Goal: Information Seeking & Learning: Learn about a topic

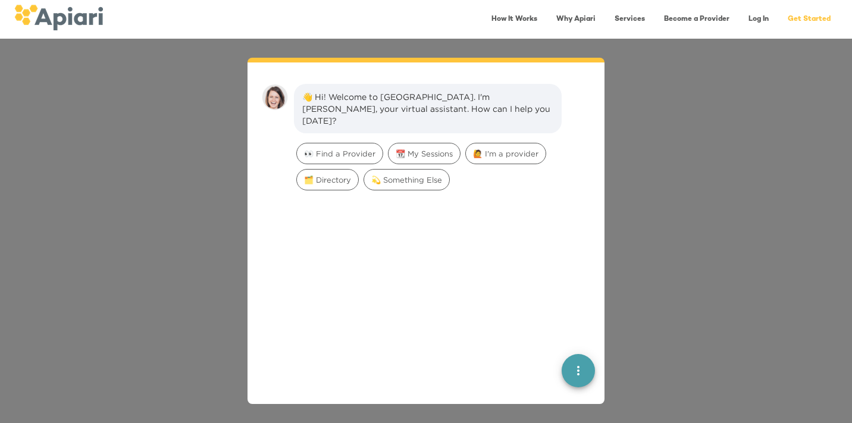
scroll to position [17, 0]
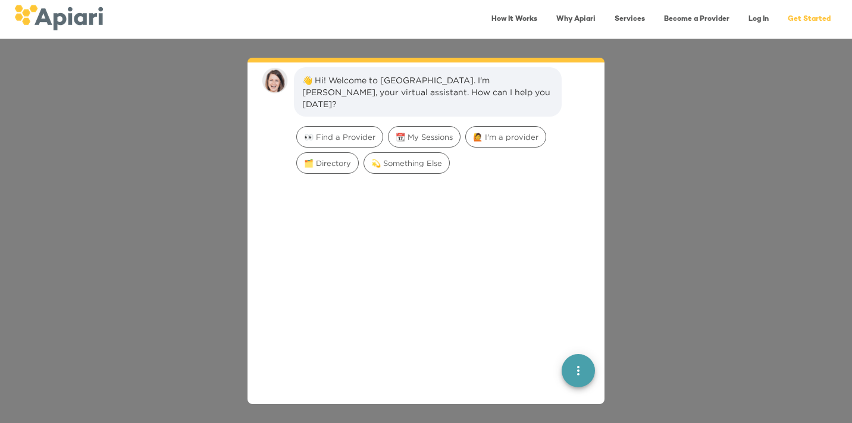
click at [753, 15] on link "Log In" at bounding box center [758, 19] width 35 height 24
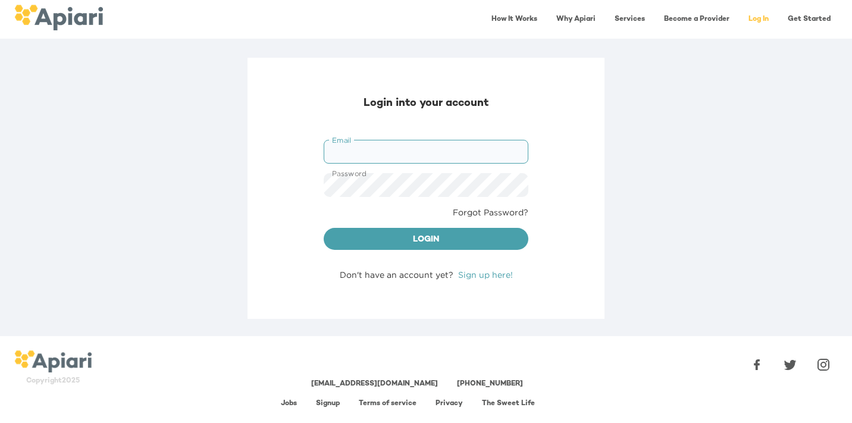
type input "**********"
click at [426, 238] on button "Login" at bounding box center [426, 239] width 205 height 23
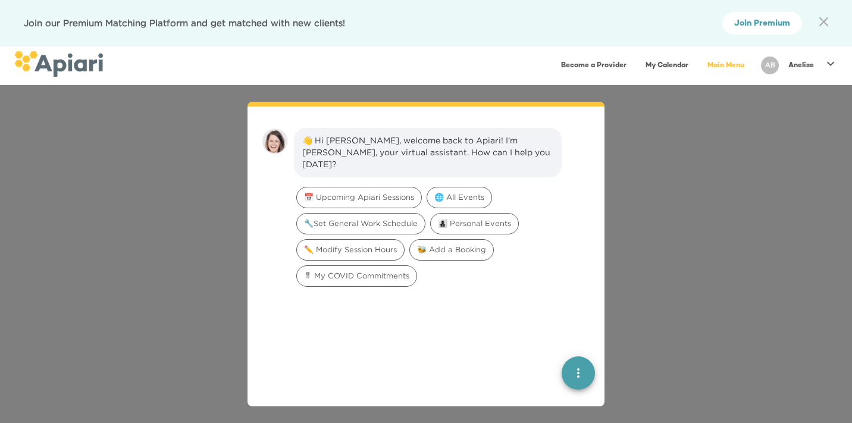
scroll to position [17, 0]
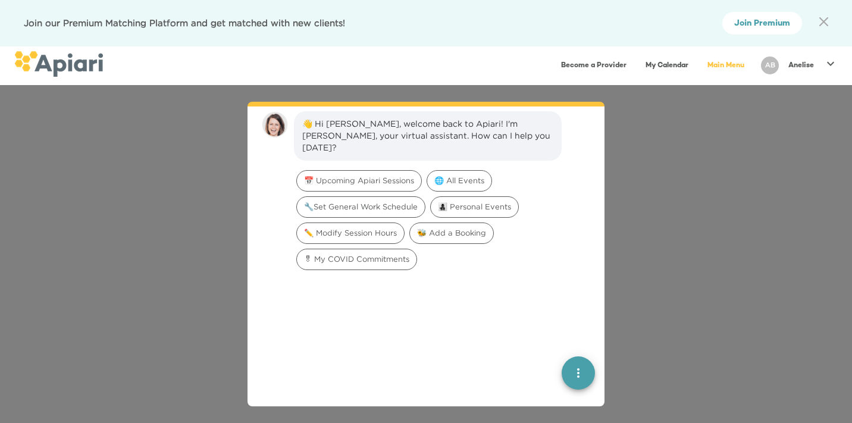
click at [798, 64] on p "Anelise" at bounding box center [801, 66] width 26 height 10
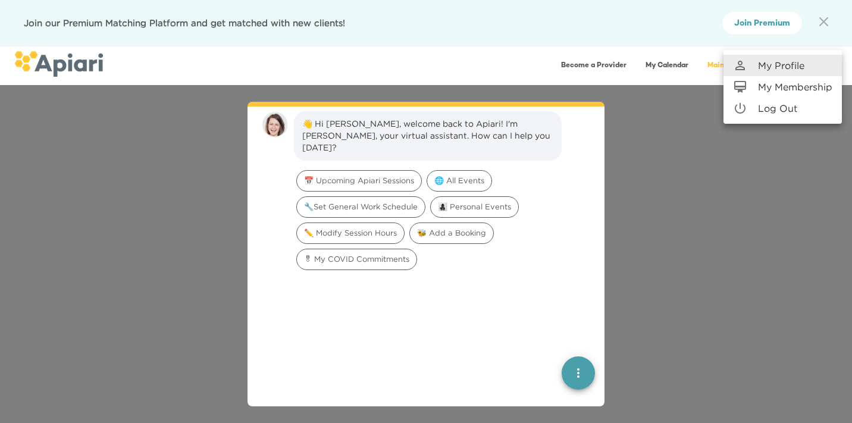
click at [798, 64] on p "My Profile" at bounding box center [781, 65] width 46 height 14
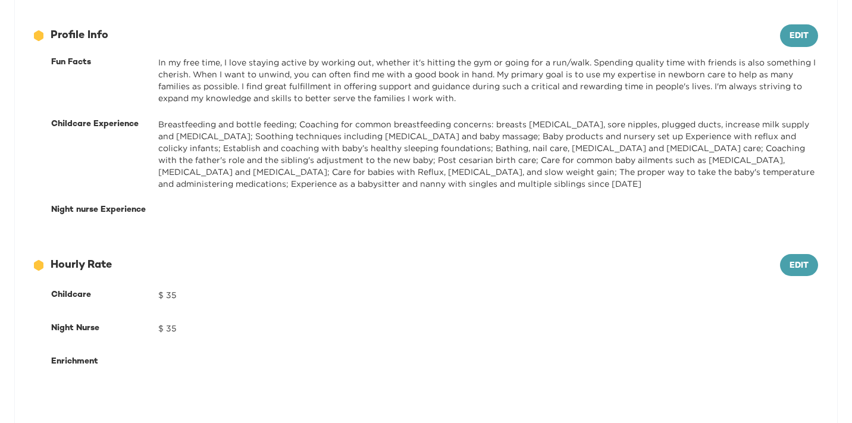
scroll to position [482, 0]
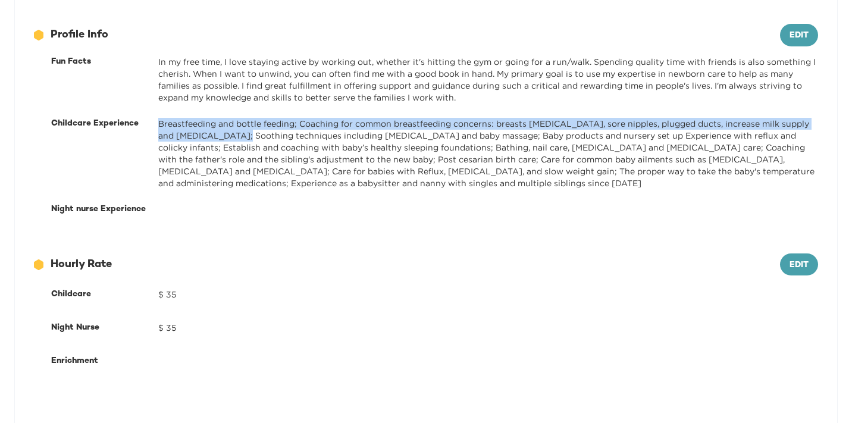
drag, startPoint x: 159, startPoint y: 120, endPoint x: 230, endPoint y: 136, distance: 71.9
click at [230, 136] on div "Breastfeeding and bottle feeding; Coaching for common breastfeeding concerns: b…" at bounding box center [488, 153] width 660 height 71
copy div "Breastfeeding and bottle feeding; Coaching for common breastfeeding concerns: b…"
click at [87, 78] on div "Fun Facts" at bounding box center [104, 80] width 107 height 48
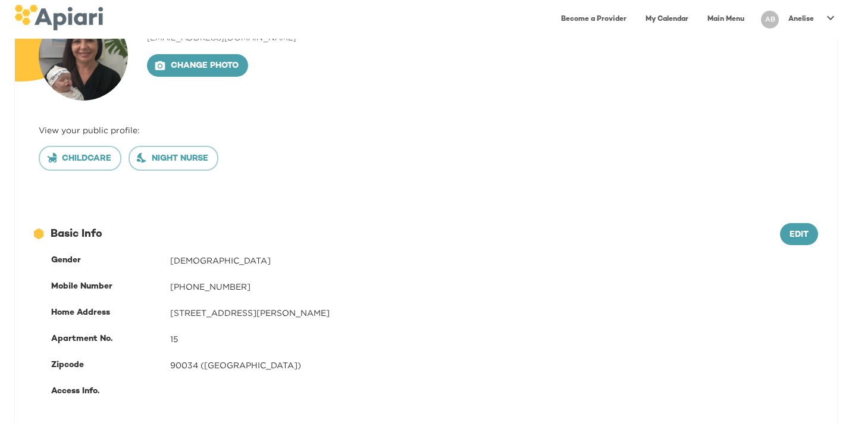
scroll to position [71, 0]
click at [167, 151] on button "Night nurse" at bounding box center [174, 158] width 90 height 25
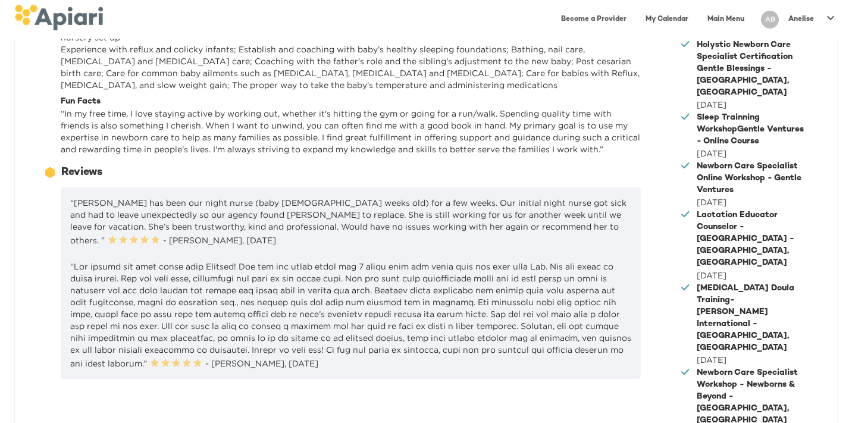
scroll to position [223, 0]
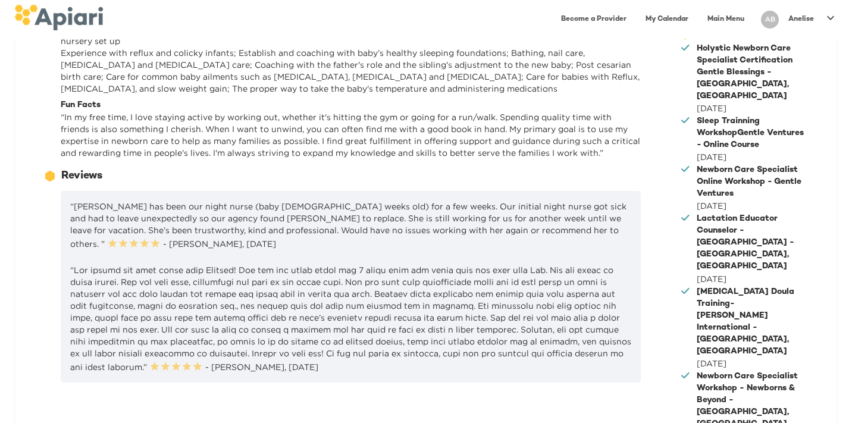
click at [49, 171] on icon at bounding box center [50, 176] width 8 height 10
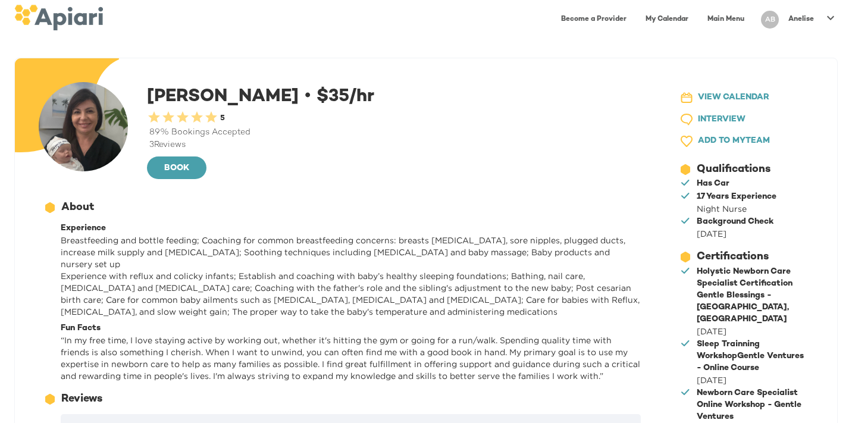
scroll to position [0, 0]
